Goal: Find contact information: Find contact information

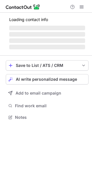
scroll to position [121, 92]
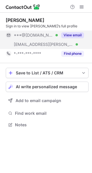
click at [73, 34] on button "View email" at bounding box center [72, 35] width 23 height 6
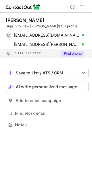
click at [75, 53] on button "Find phone" at bounding box center [72, 54] width 23 height 6
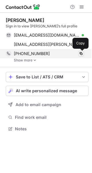
click at [81, 54] on span at bounding box center [81, 53] width 5 height 5
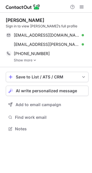
scroll to position [125, 92]
